Goal: Check status: Check status

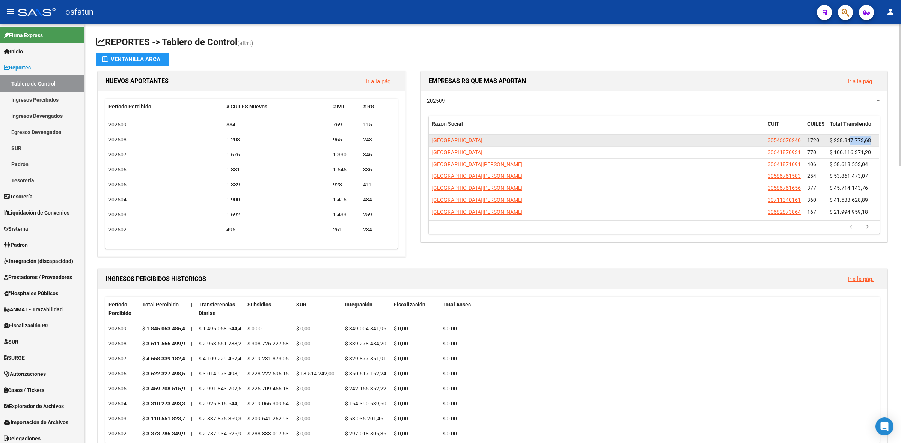
drag, startPoint x: 874, startPoint y: 143, endPoint x: 849, endPoint y: 143, distance: 24.8
click at [849, 143] on div "$ 238.847.773,68" at bounding box center [853, 140] width 47 height 9
drag, startPoint x: 829, startPoint y: 140, endPoint x: 873, endPoint y: 136, distance: 44.5
click at [873, 136] on datatable-body-cell "$ 238.847.773,68" at bounding box center [853, 141] width 53 height 12
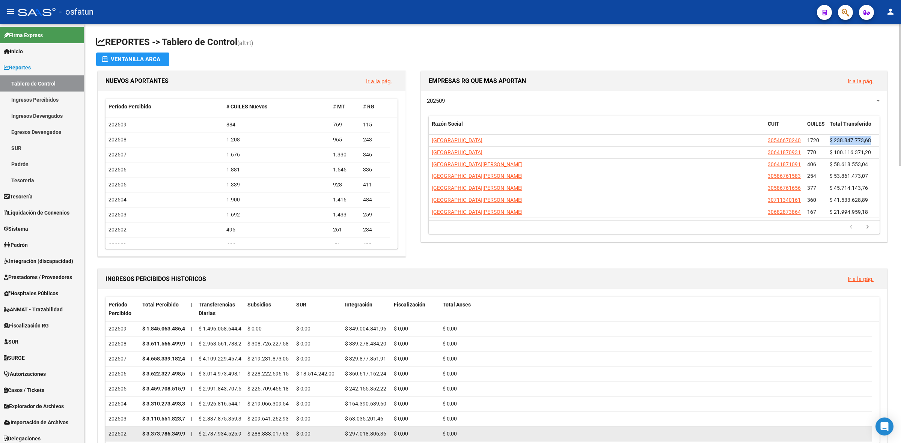
copy span "$ 238.847.773,68"
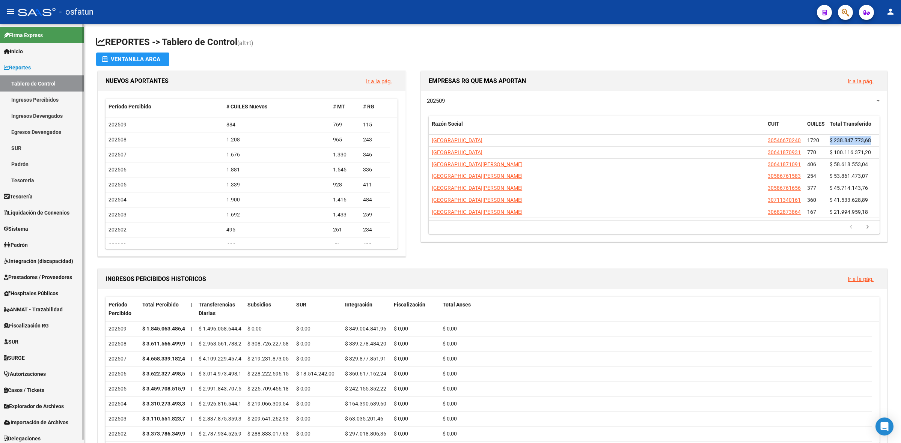
click at [31, 71] on span "Reportes" at bounding box center [17, 67] width 27 height 8
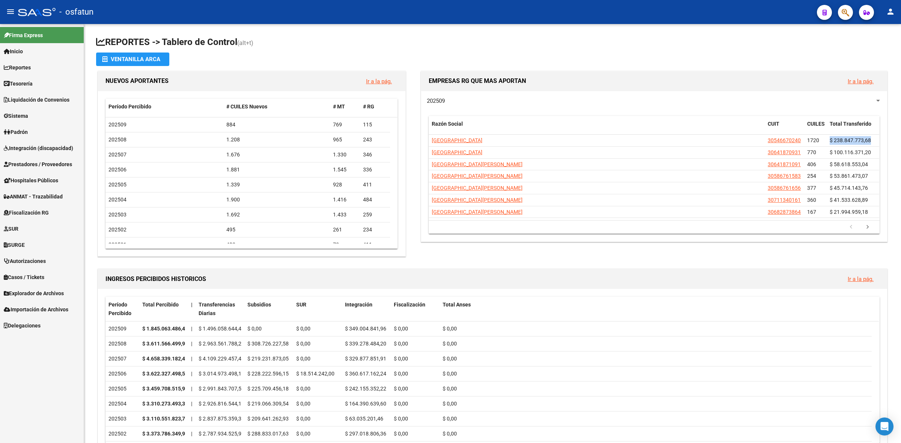
click at [28, 153] on link "Integración (discapacidad)" at bounding box center [42, 148] width 84 height 16
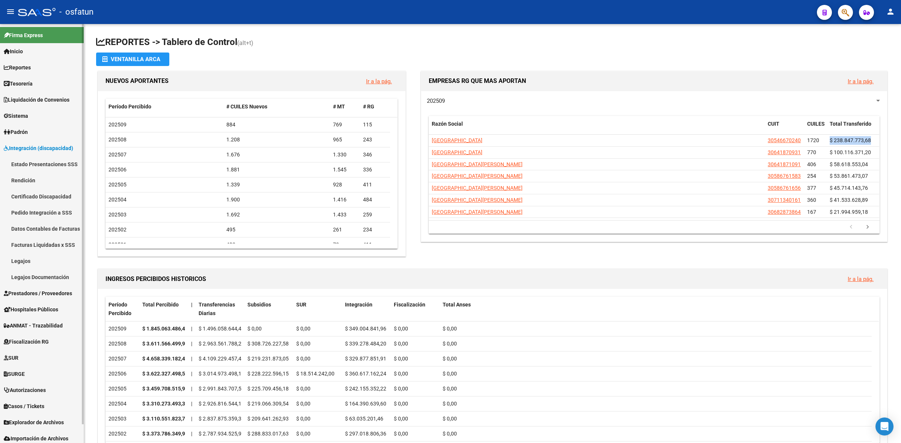
click at [30, 169] on link "Estado Presentaciones SSS" at bounding box center [42, 164] width 84 height 16
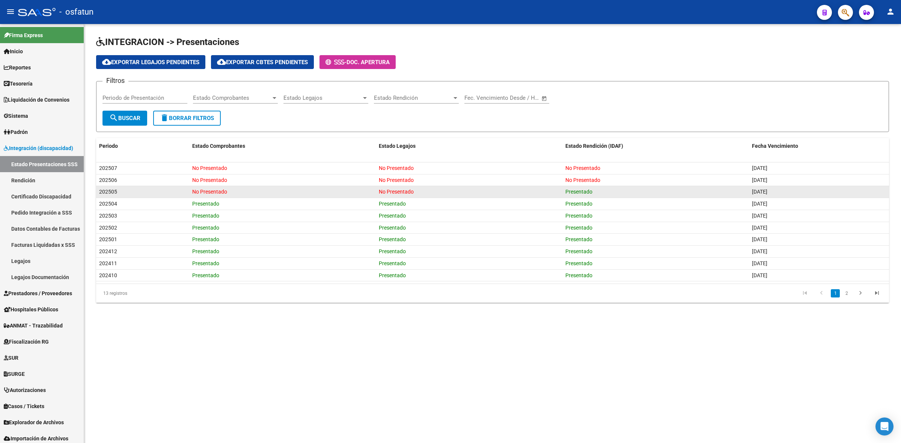
drag, startPoint x: 98, startPoint y: 190, endPoint x: 802, endPoint y: 191, distance: 704.4
click at [802, 191] on div "202505 No Presentado No Presentado Presentado [DATE]" at bounding box center [492, 192] width 793 height 12
click at [696, 193] on div "Presentado" at bounding box center [655, 192] width 181 height 9
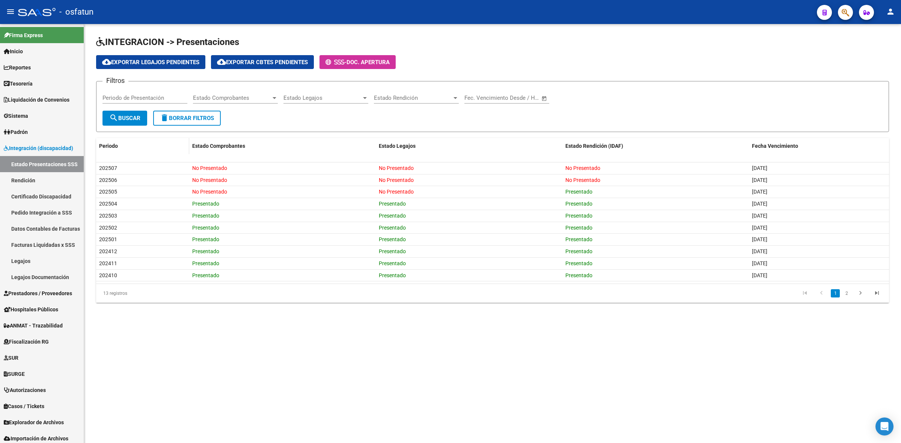
drag, startPoint x: 790, startPoint y: 188, endPoint x: 116, endPoint y: 138, distance: 675.8
click at [116, 138] on div "Periodo Estado Comprobantes Estado Legajos Estado Rendición (IDAF) Fecha Vencim…" at bounding box center [492, 220] width 793 height 165
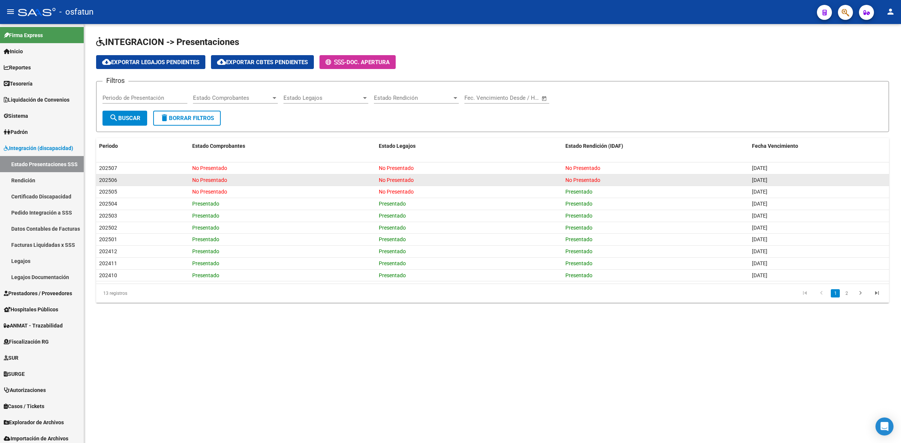
click at [185, 181] on div "202506" at bounding box center [142, 180] width 87 height 9
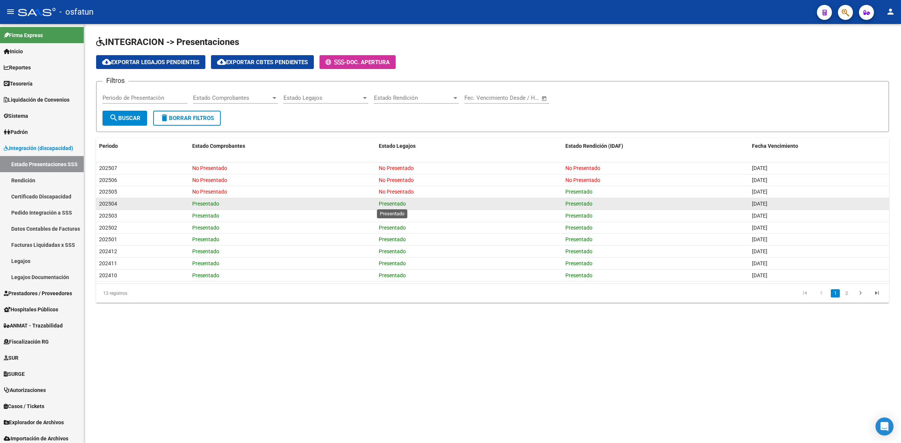
click at [379, 203] on span "Presentado" at bounding box center [392, 204] width 27 height 6
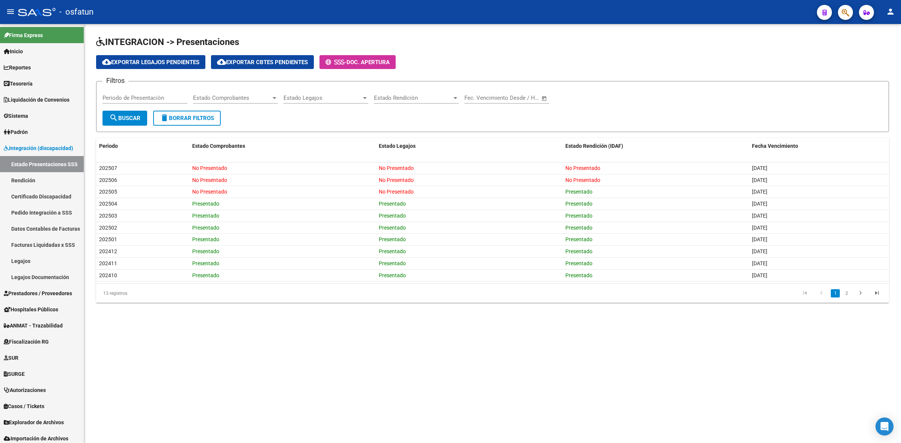
click at [424, 359] on mat-sidenav-content "INTEGRACION -> Presentaciones cloud_download Exportar Legajos Pendientes cloud_…" at bounding box center [492, 233] width 817 height 419
click at [20, 64] on span "Reportes" at bounding box center [17, 67] width 27 height 8
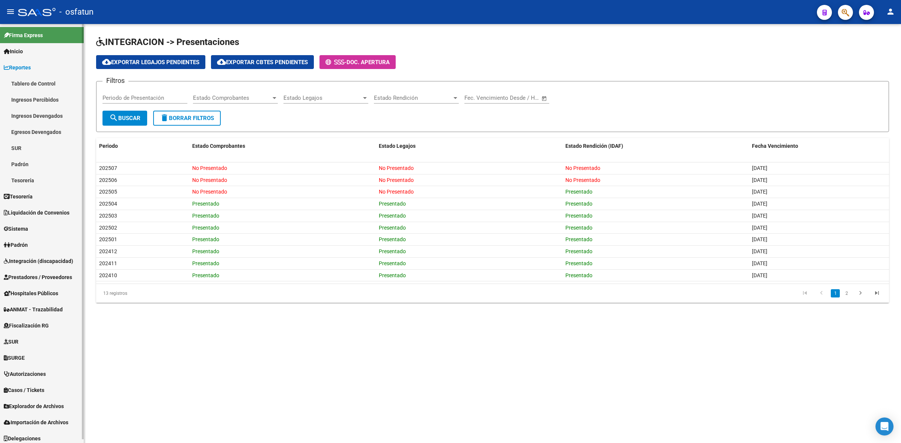
click at [20, 98] on link "Ingresos Percibidos" at bounding box center [42, 100] width 84 height 16
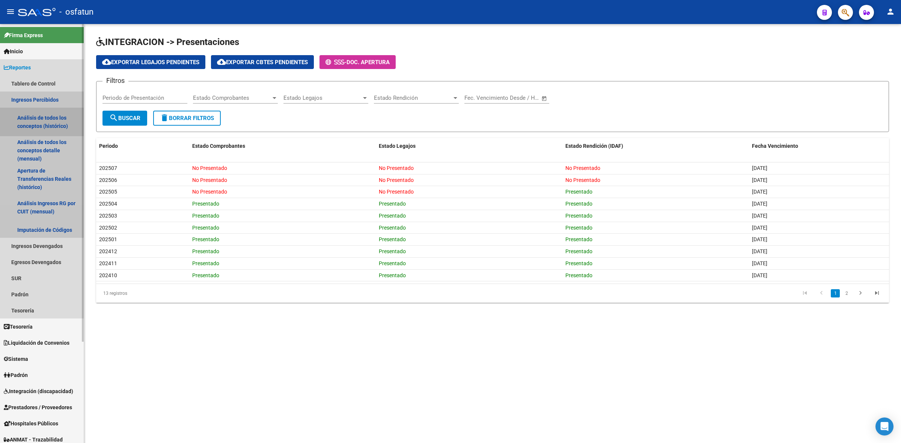
click at [20, 135] on link "Análisis de todos los conceptos (histórico)" at bounding box center [42, 122] width 84 height 29
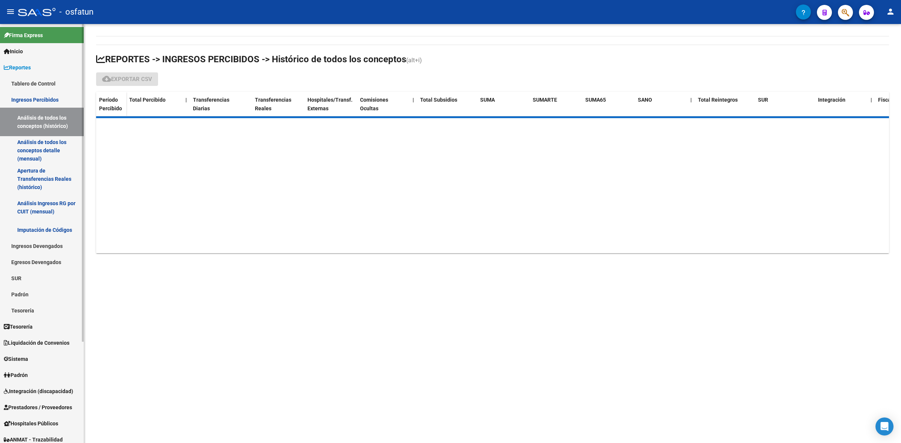
click at [20, 158] on link "Análisis de todos los conceptos detalle (mensual)" at bounding box center [42, 150] width 84 height 29
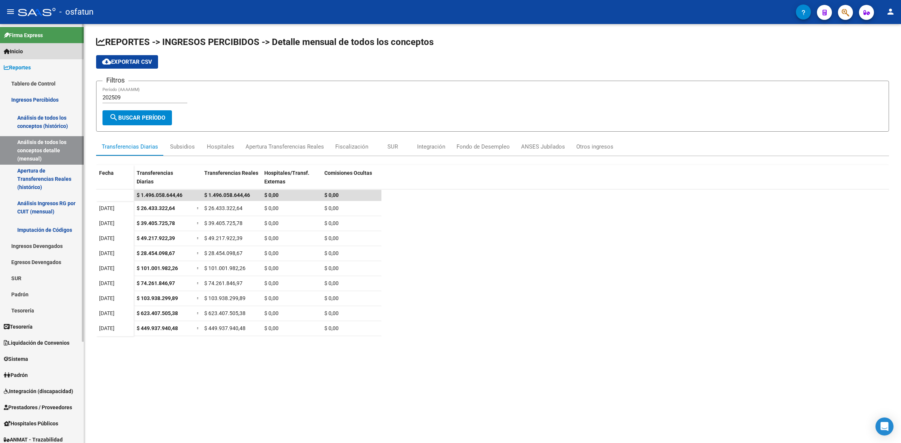
click at [23, 48] on span "Inicio" at bounding box center [13, 51] width 19 height 8
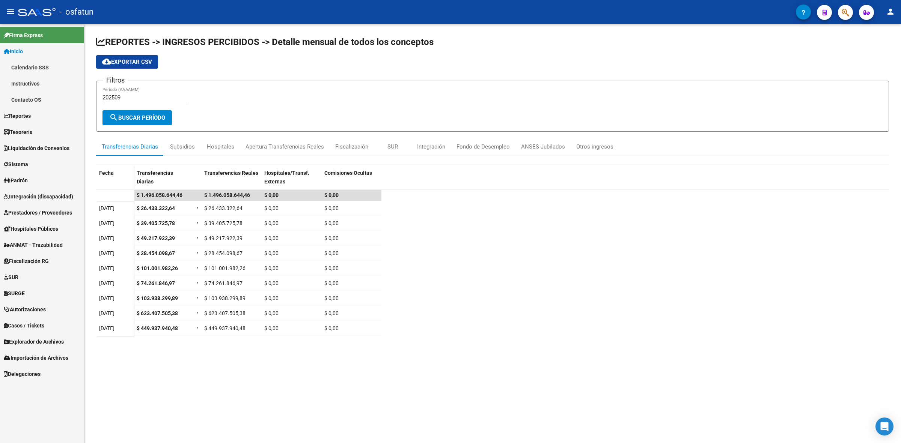
click at [18, 112] on span "Reportes" at bounding box center [17, 116] width 27 height 8
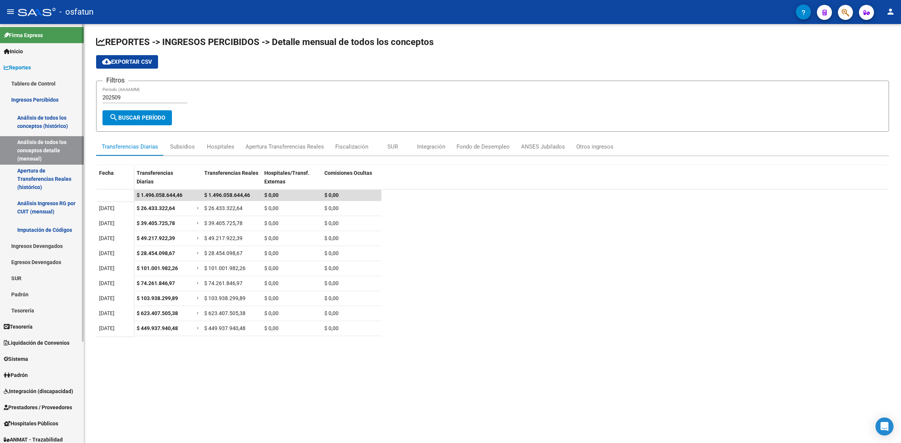
click at [27, 79] on link "Tablero de Control" at bounding box center [42, 83] width 84 height 16
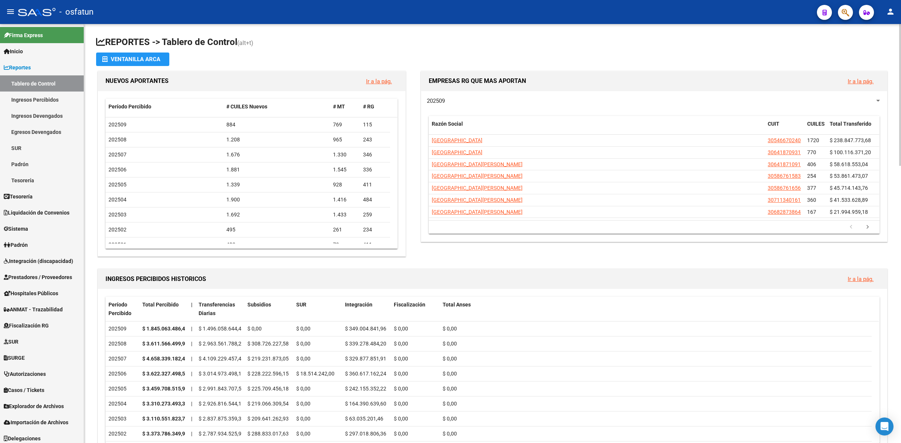
click at [443, 98] on span "202509" at bounding box center [436, 101] width 18 height 7
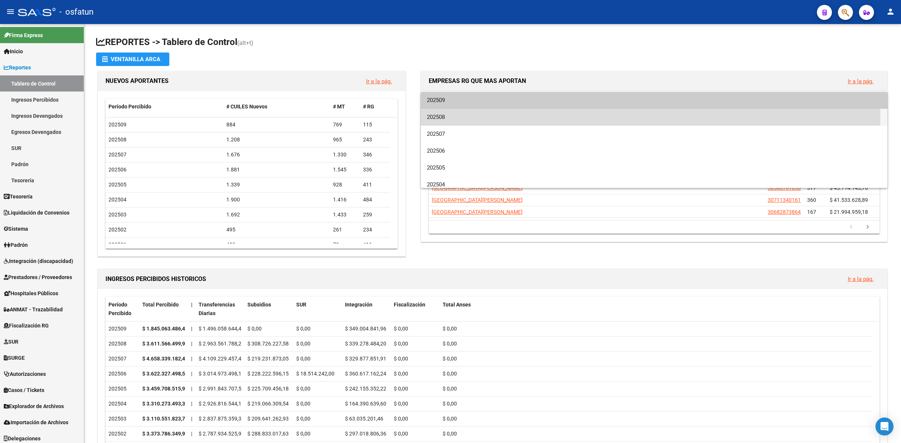
click at [448, 118] on span "202508" at bounding box center [654, 117] width 455 height 17
